Goal: Transaction & Acquisition: Purchase product/service

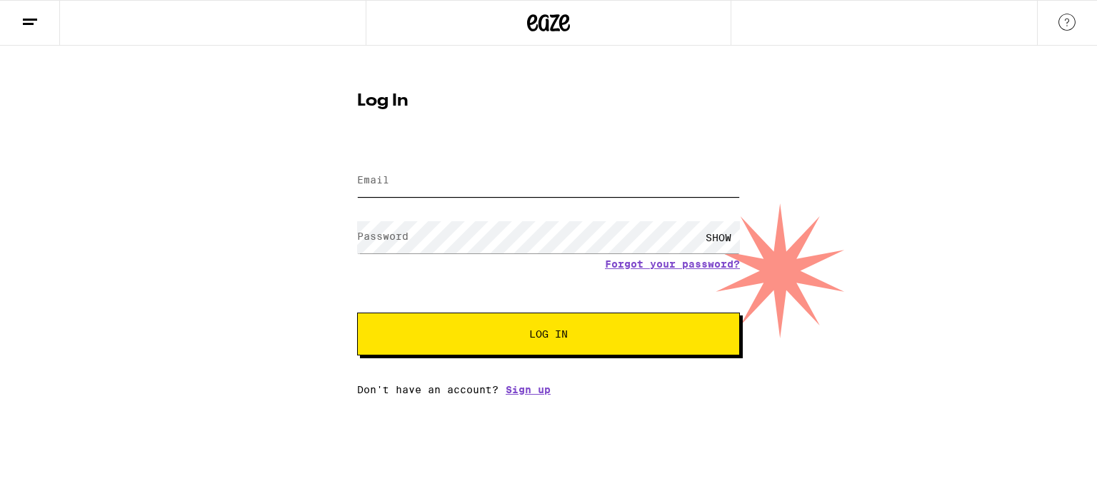
type input "[EMAIL_ADDRESS][DOMAIN_NAME]"
click at [549, 338] on span "Log In" at bounding box center [548, 334] width 39 height 10
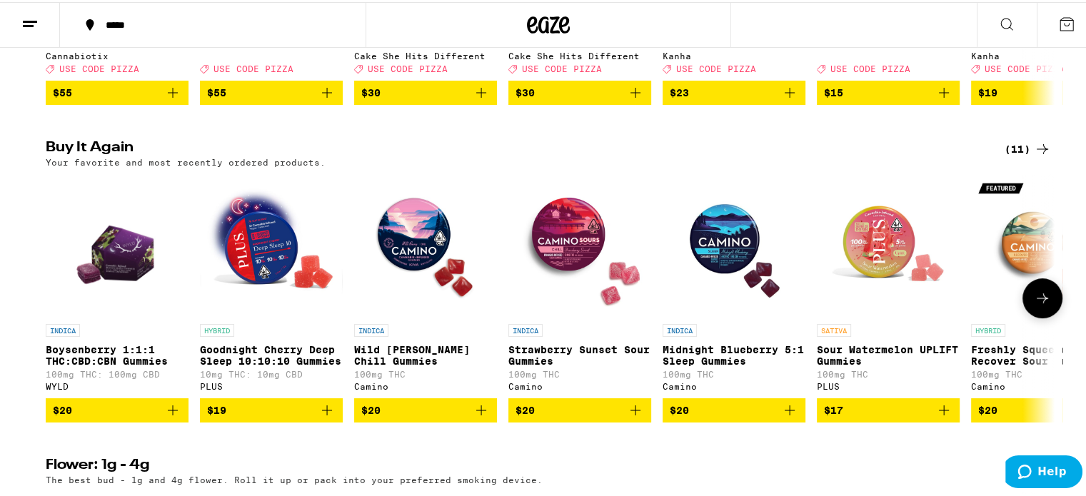
scroll to position [431, 0]
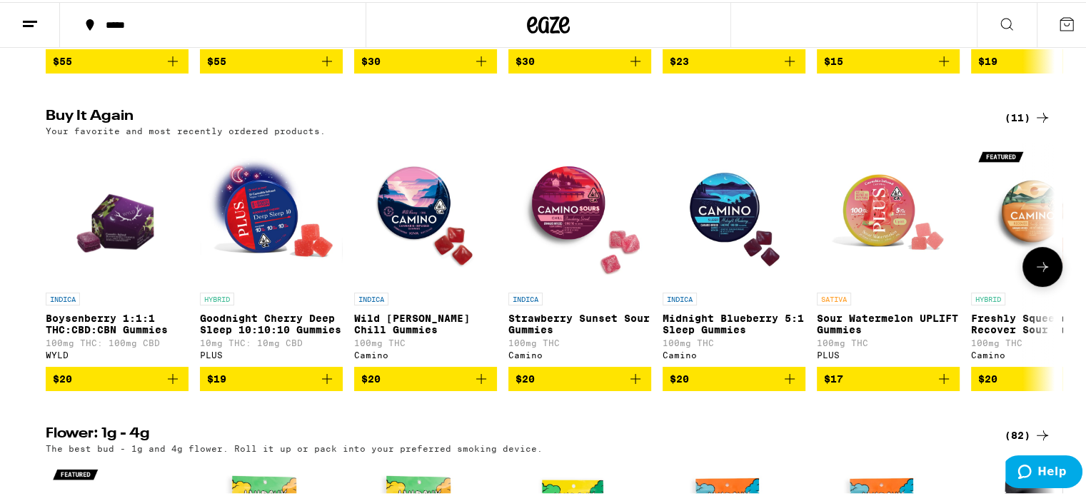
click at [319, 386] on icon "Add to bag" at bounding box center [327, 377] width 17 height 17
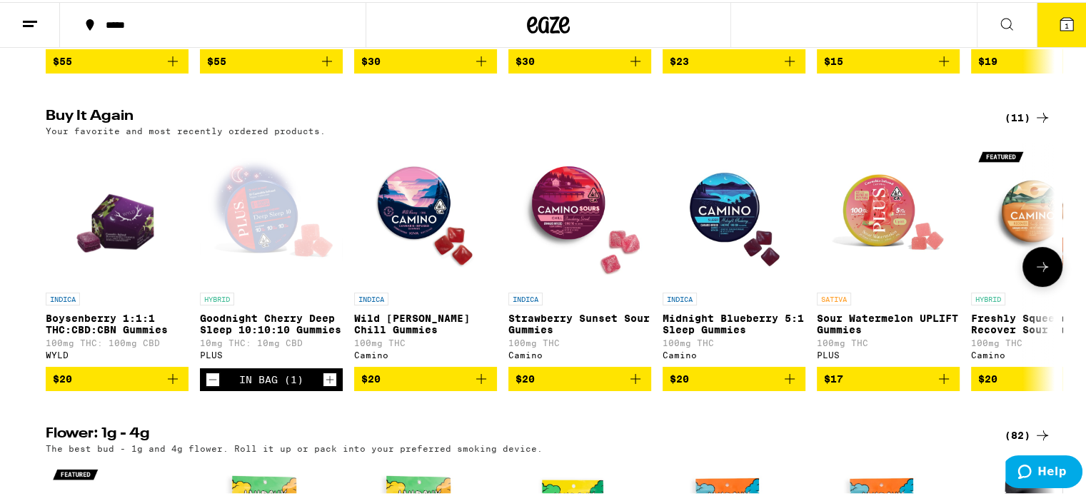
scroll to position [476, 0]
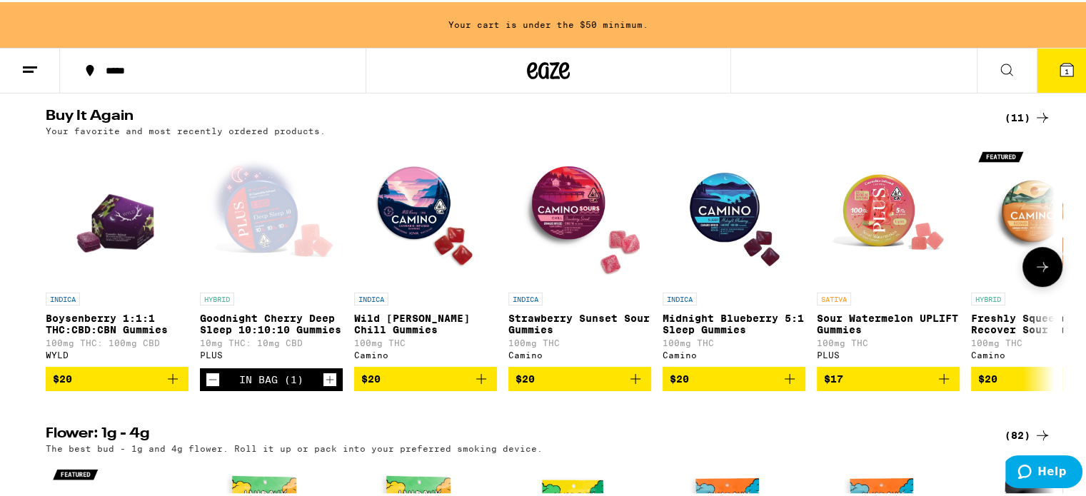
click at [473, 386] on icon "Add to bag" at bounding box center [481, 377] width 17 height 17
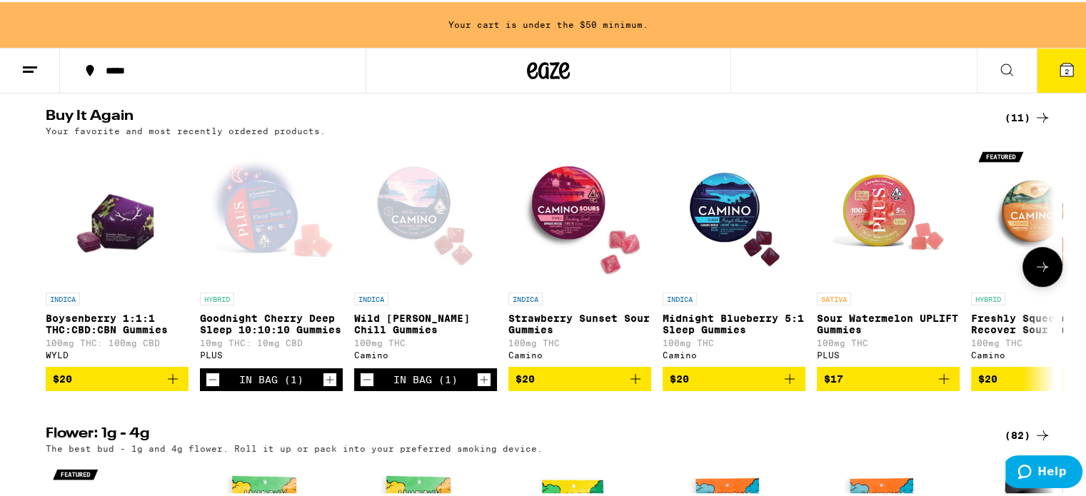
click at [165, 386] on icon "Add to bag" at bounding box center [172, 377] width 17 height 17
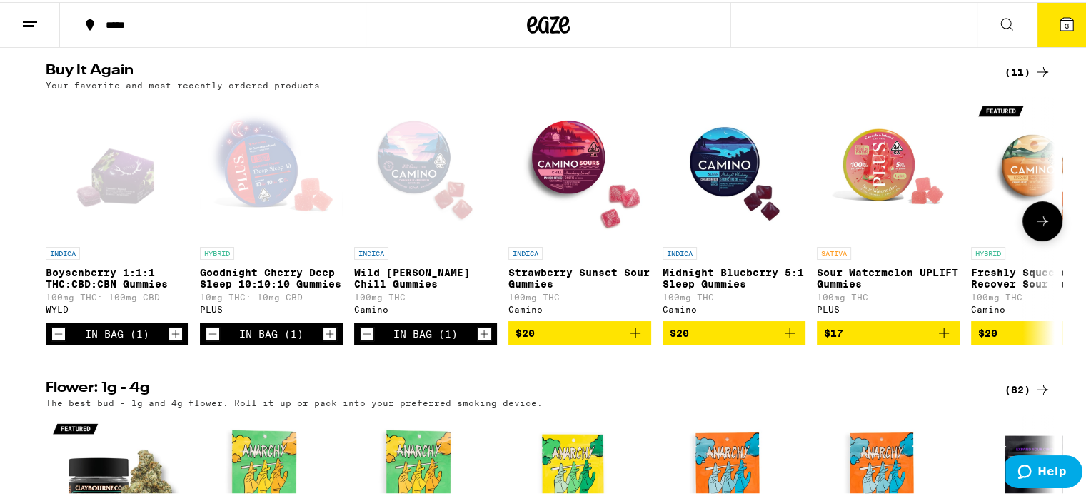
scroll to position [431, 0]
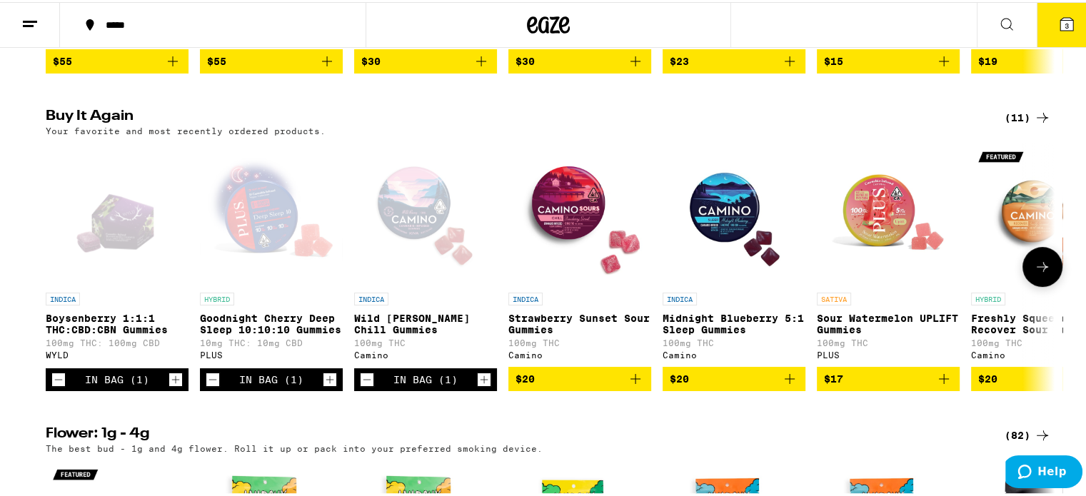
click at [631, 386] on icon "Add to bag" at bounding box center [635, 377] width 17 height 17
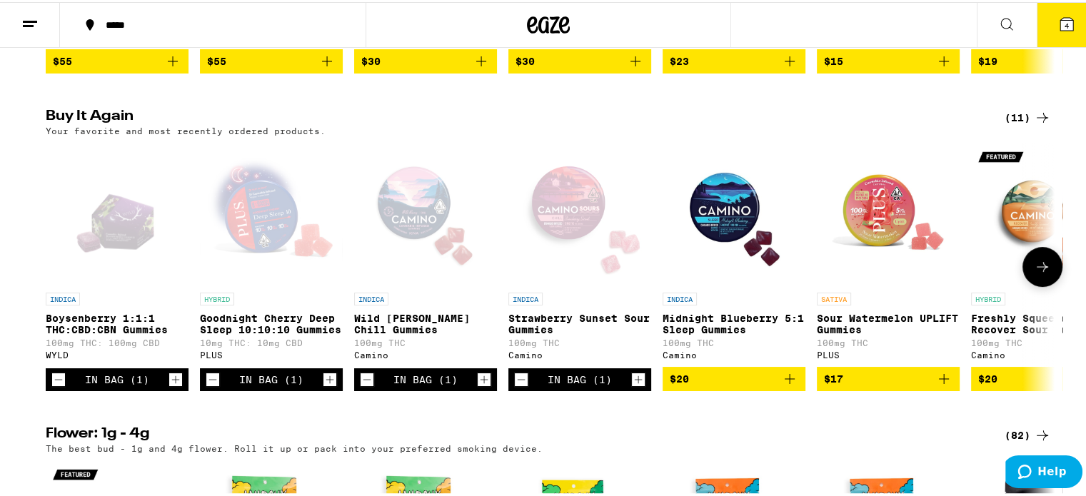
click at [783, 386] on icon "Add to bag" at bounding box center [789, 377] width 17 height 17
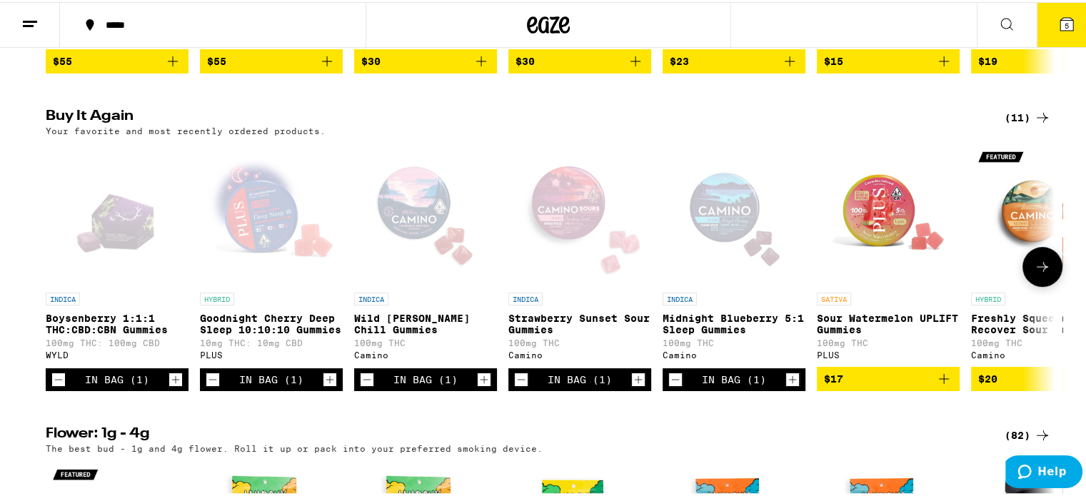
click at [1040, 270] on icon at bounding box center [1042, 265] width 11 height 10
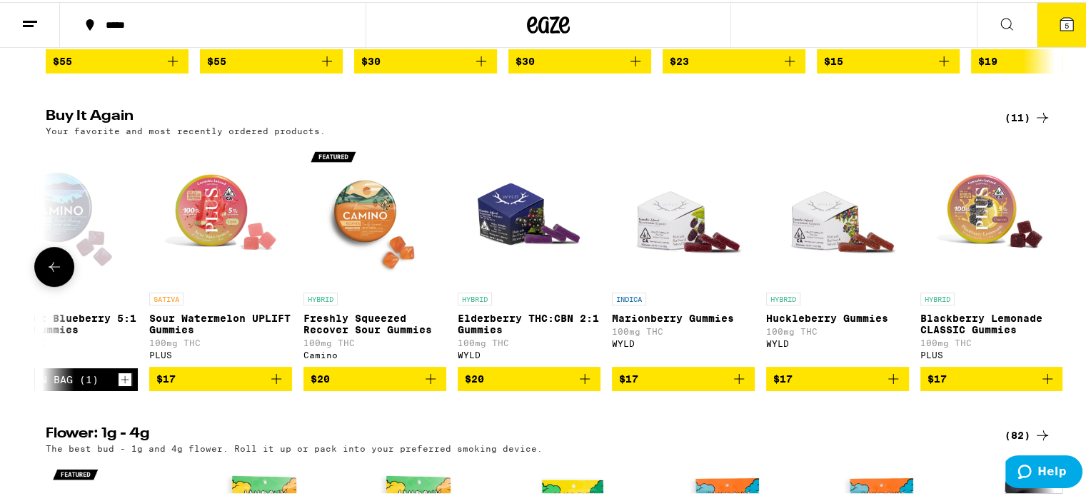
scroll to position [0, 691]
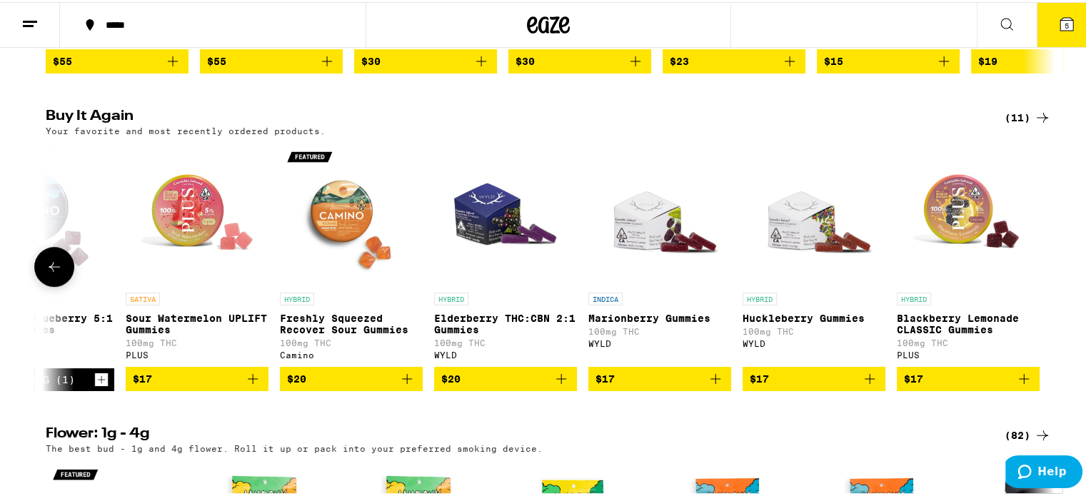
click at [404, 386] on icon "Add to bag" at bounding box center [407, 377] width 17 height 17
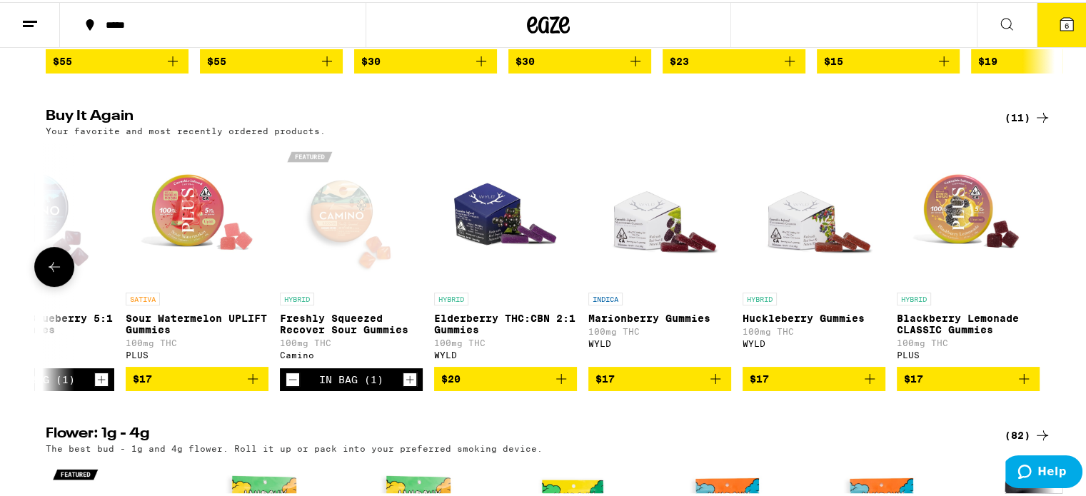
click at [244, 386] on icon "Add to bag" at bounding box center [252, 377] width 17 height 17
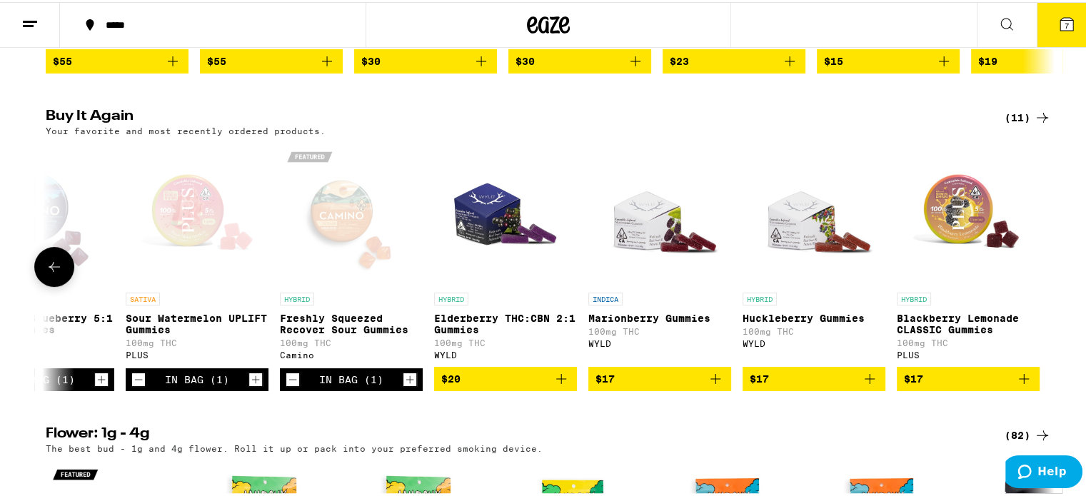
click at [711, 386] on icon "Add to bag" at bounding box center [715, 377] width 17 height 17
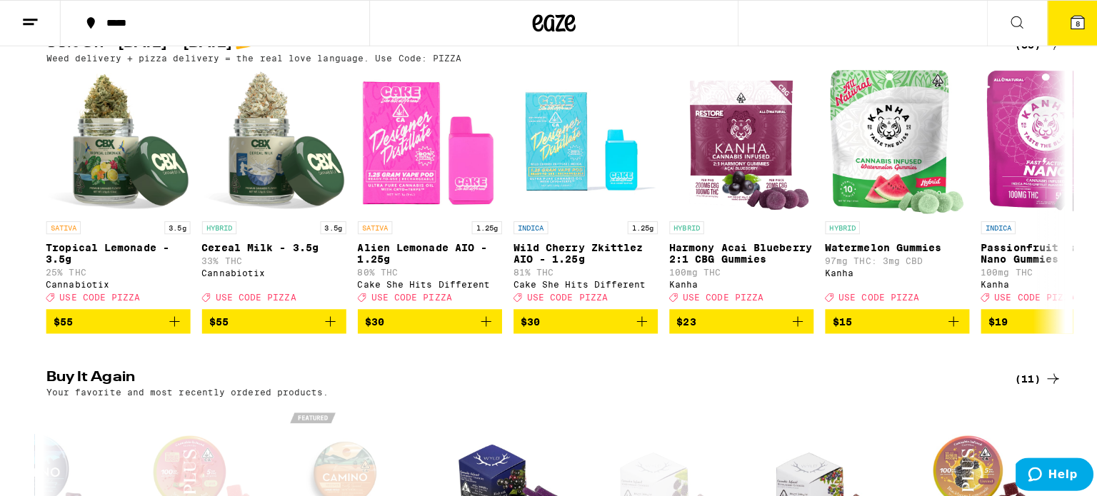
scroll to position [0, 0]
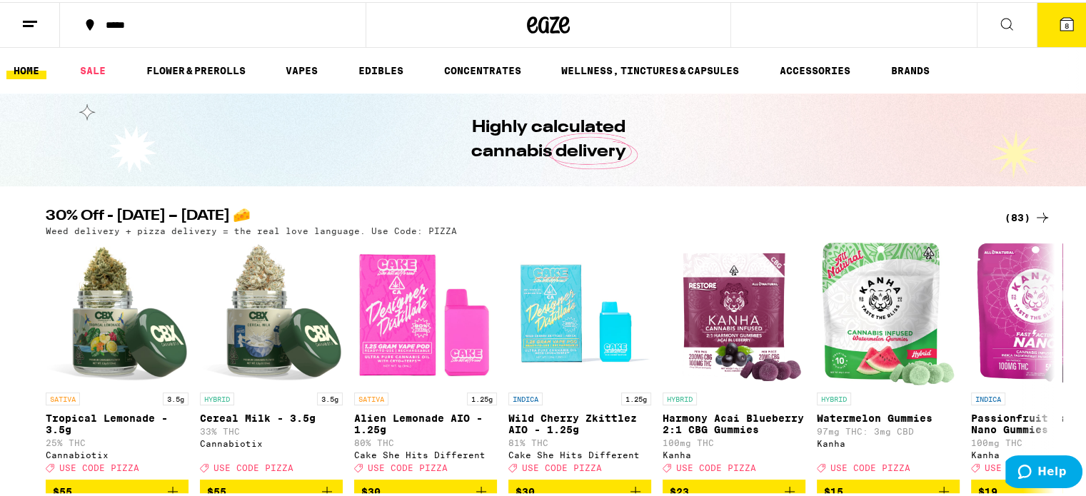
click at [1065, 24] on span "8" at bounding box center [1067, 23] width 4 height 9
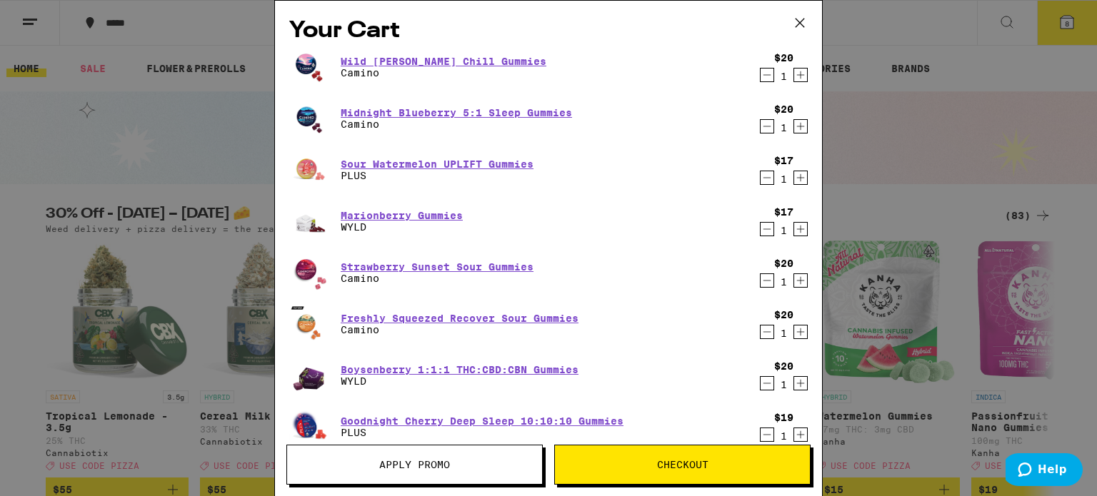
click at [801, 19] on icon at bounding box center [799, 22] width 21 height 21
